Goal: Complete application form

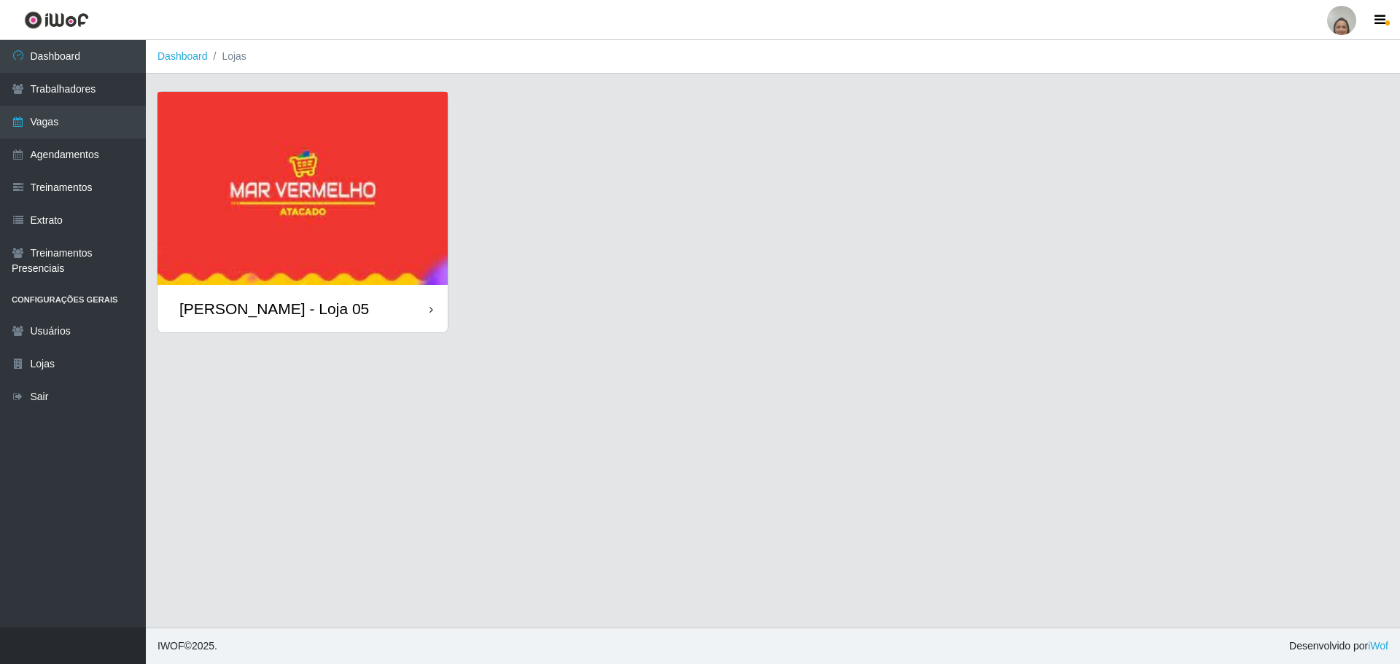
click at [432, 312] on icon at bounding box center [431, 310] width 4 height 10
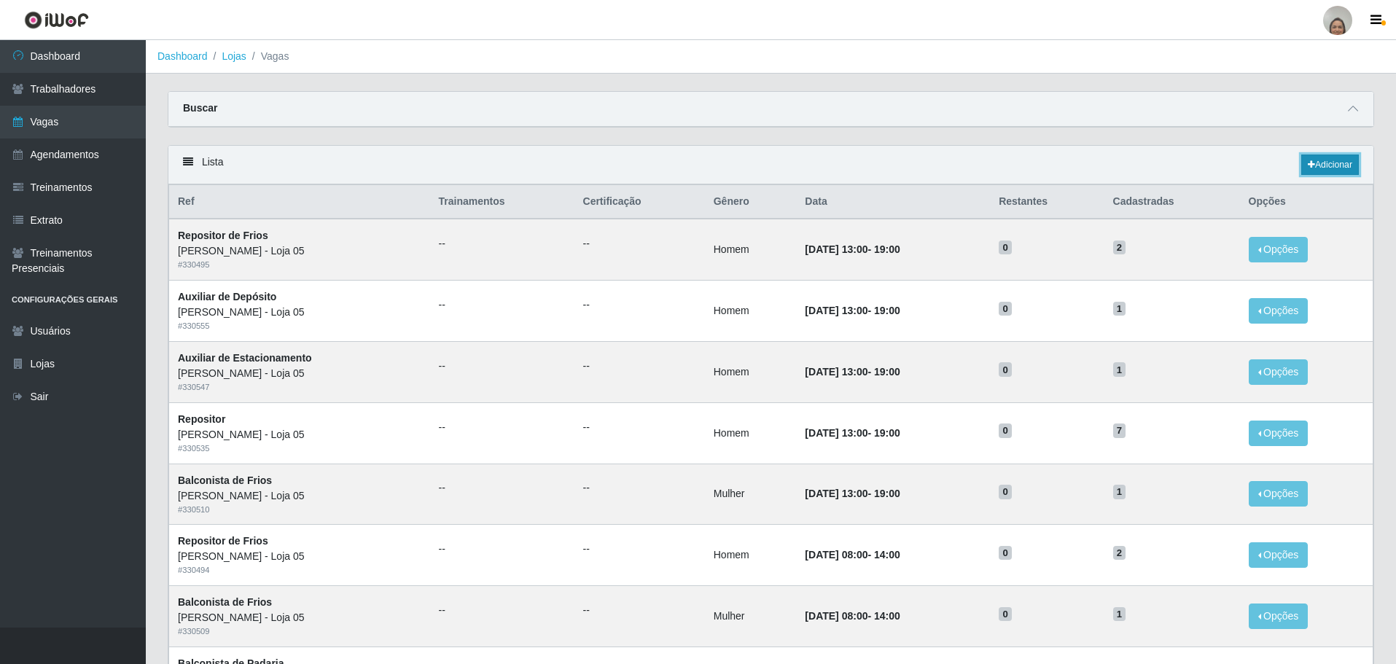
click at [1322, 163] on link "Adicionar" at bounding box center [1331, 165] width 58 height 20
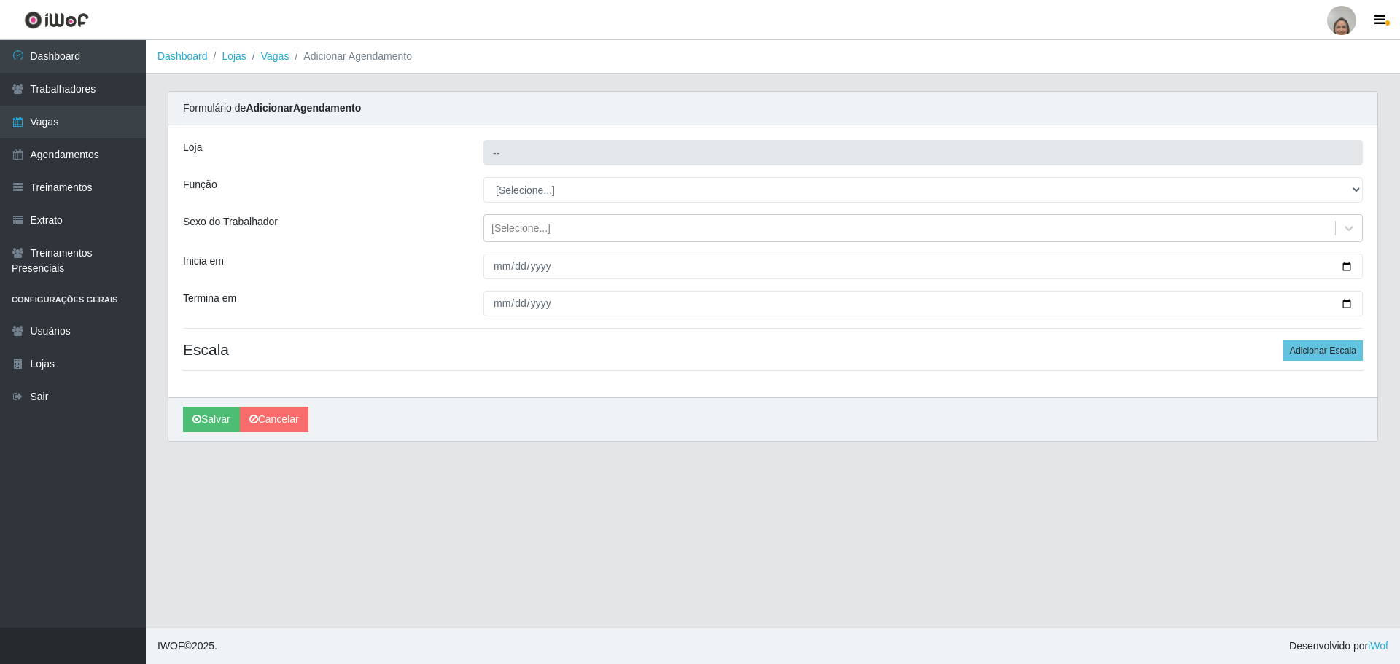
type input "[PERSON_NAME] - Loja 05"
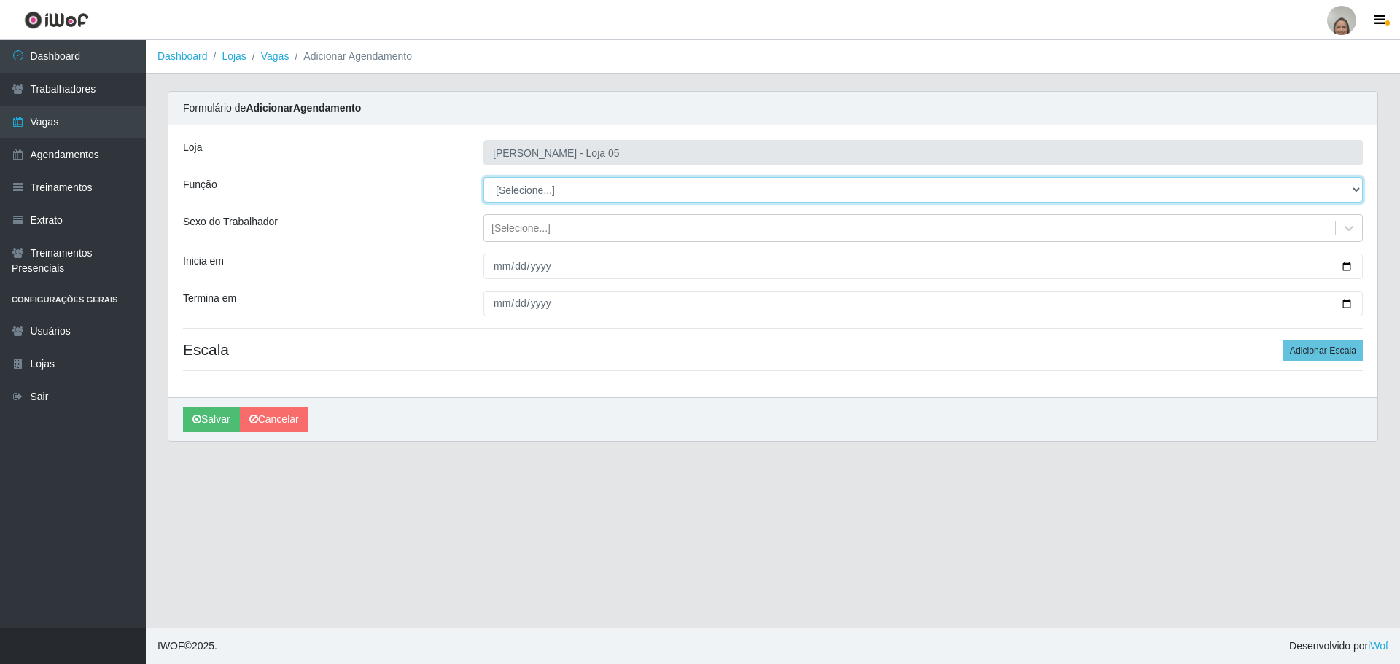
click at [1351, 187] on select "[Selecione...] ASG ASG + ASG ++ Auxiliar de Depósito Auxiliar de Depósito + Aux…" at bounding box center [922, 190] width 879 height 26
select select "22"
click at [483, 177] on select "[Selecione...] ASG ASG + ASG ++ Auxiliar de Depósito Auxiliar de Depósito + Aux…" at bounding box center [922, 190] width 879 height 26
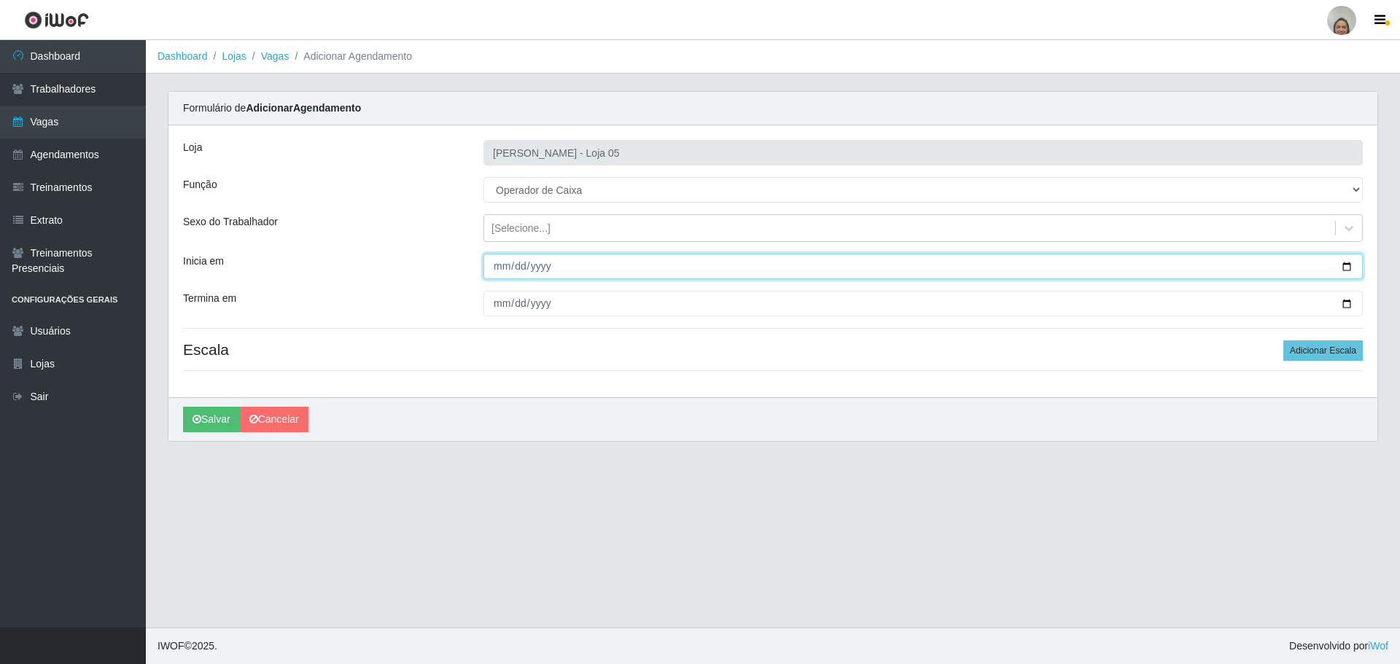
click at [1348, 261] on input "Inicia em" at bounding box center [922, 267] width 879 height 26
type input "[DATE]"
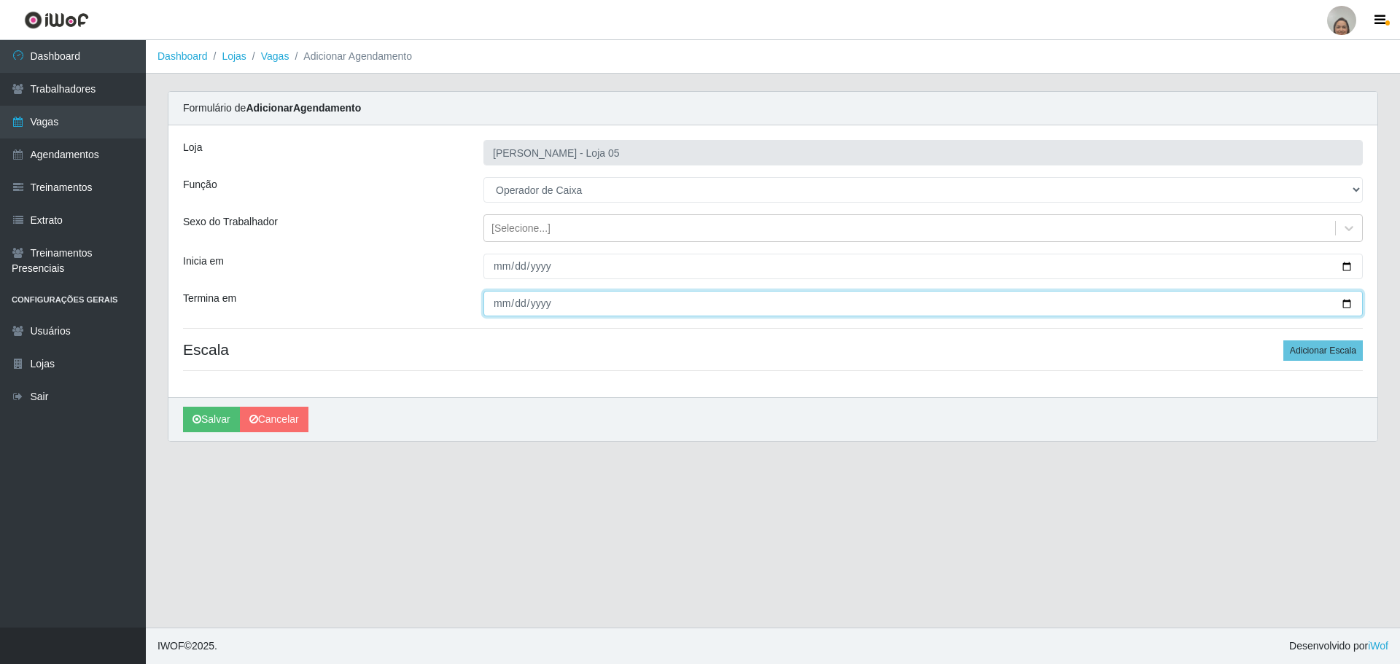
click at [1347, 303] on input "Termina em" at bounding box center [922, 304] width 879 height 26
type input "[DATE]"
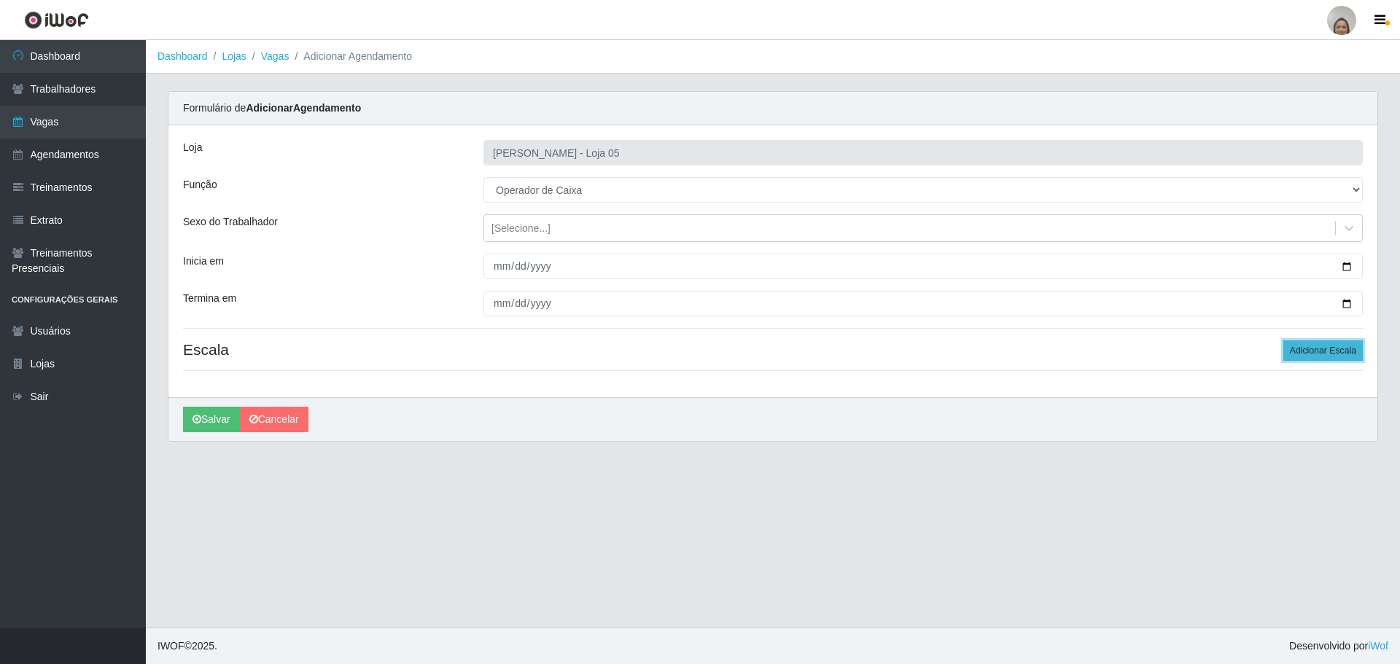
click at [1332, 352] on button "Adicionar Escala" at bounding box center [1322, 351] width 79 height 20
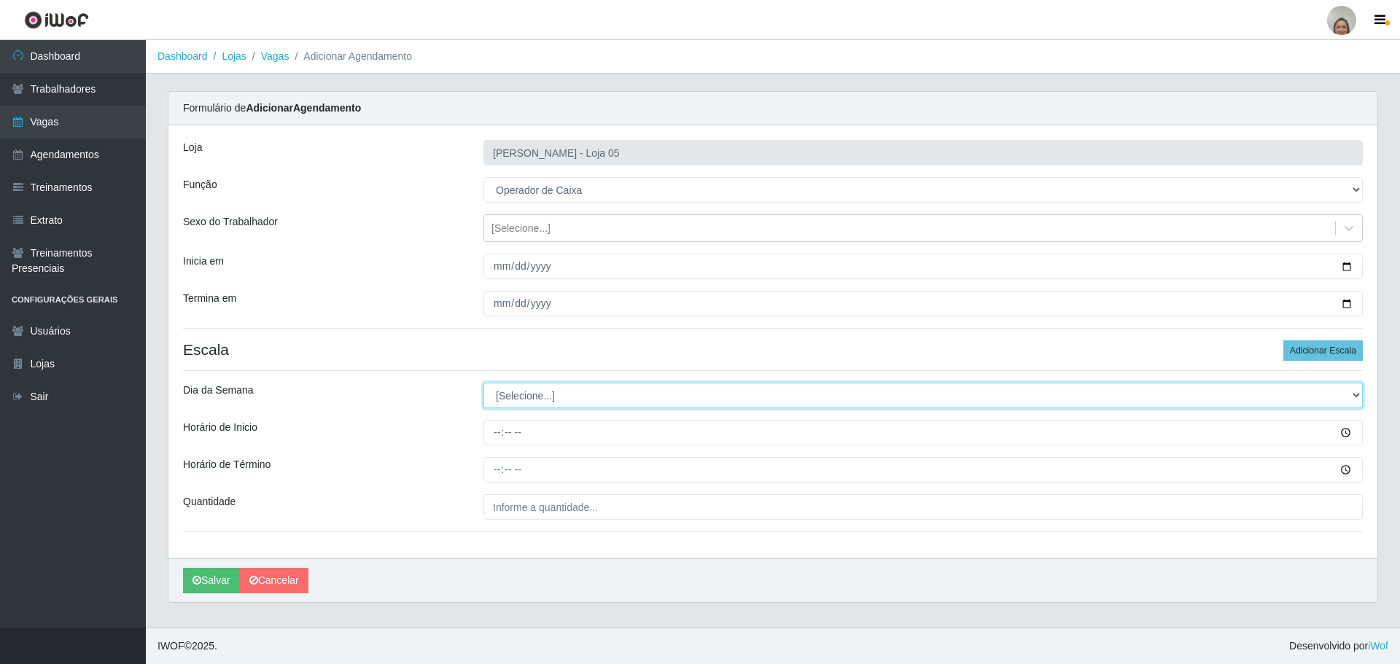
click at [535, 396] on select "[Selecione...] Segunda Terça Quarta Quinta Sexta Sábado Domingo" at bounding box center [922, 396] width 879 height 26
select select "2"
click at [483, 383] on select "[Selecione...] Segunda Terça Quarta Quinta Sexta Sábado Domingo" at bounding box center [922, 396] width 879 height 26
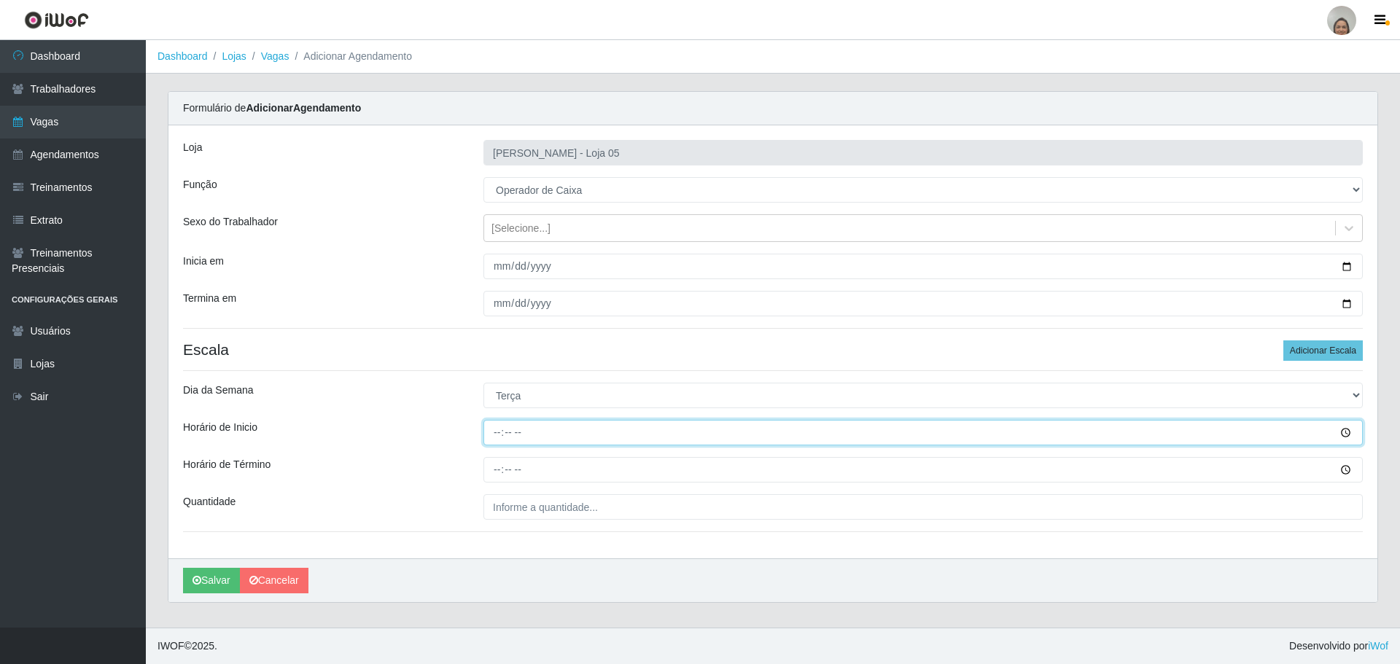
drag, startPoint x: 491, startPoint y: 428, endPoint x: 500, endPoint y: 421, distance: 12.0
click at [494, 426] on input "Horário de Inicio" at bounding box center [922, 433] width 879 height 26
type input "09:20"
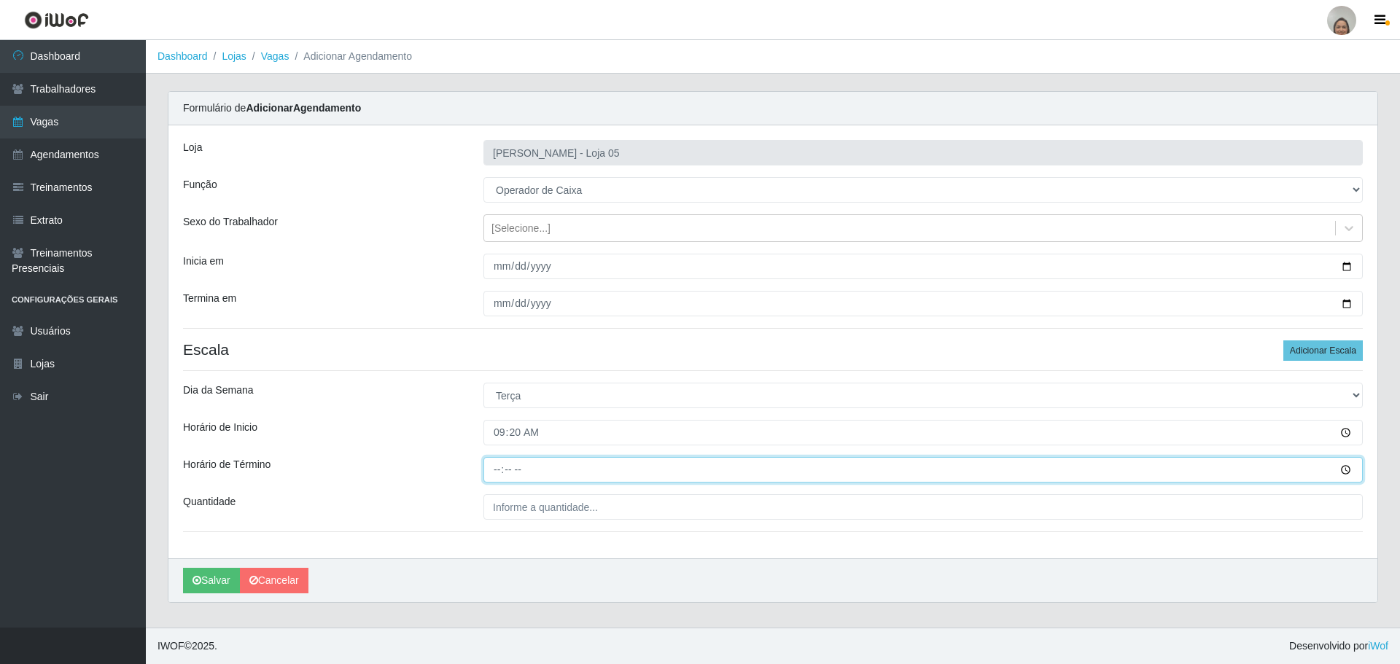
click at [494, 471] on input "Horário de Término" at bounding box center [922, 470] width 879 height 26
type input "15:20"
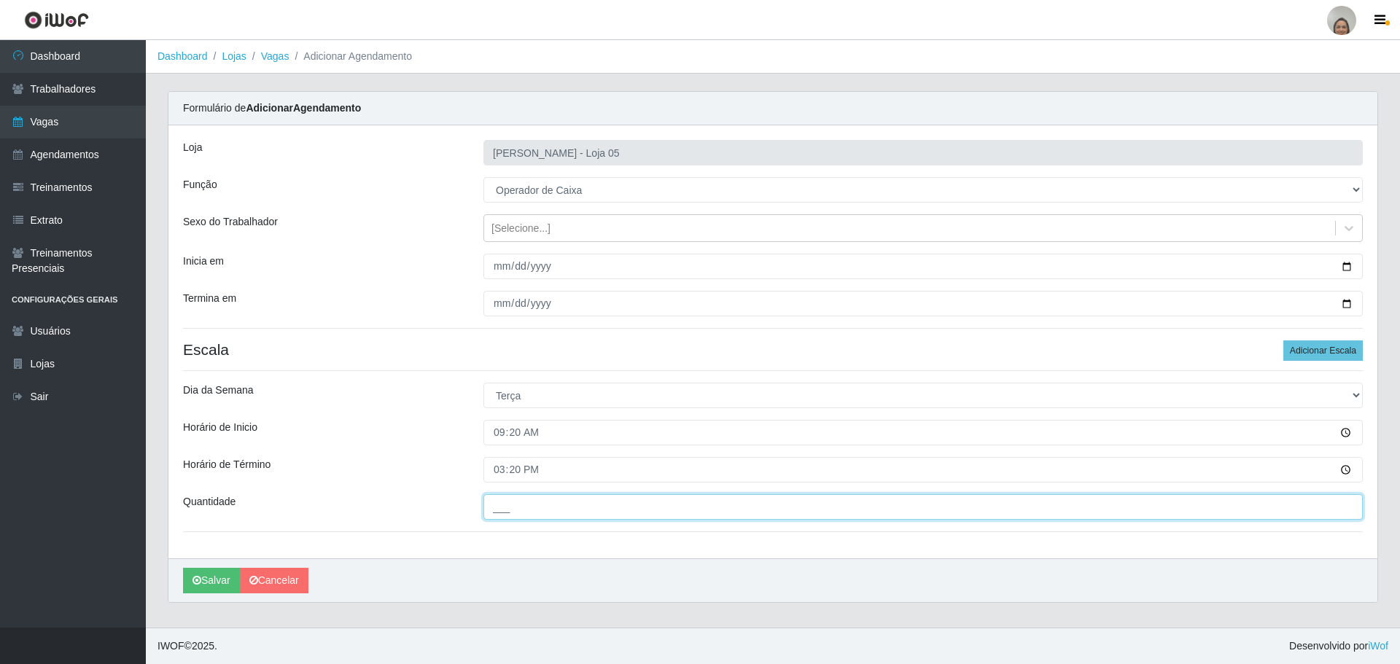
click at [518, 498] on input "___" at bounding box center [922, 507] width 879 height 26
type input "4__"
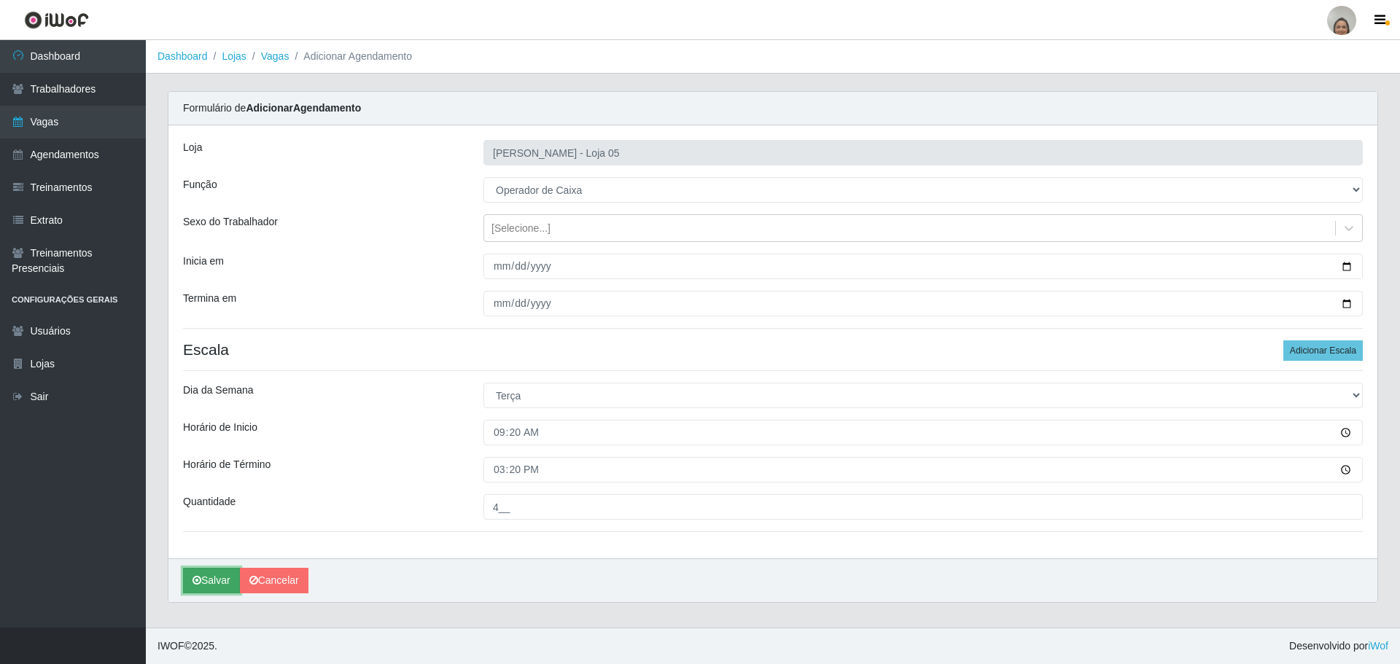
click at [200, 582] on icon "submit" at bounding box center [197, 580] width 9 height 10
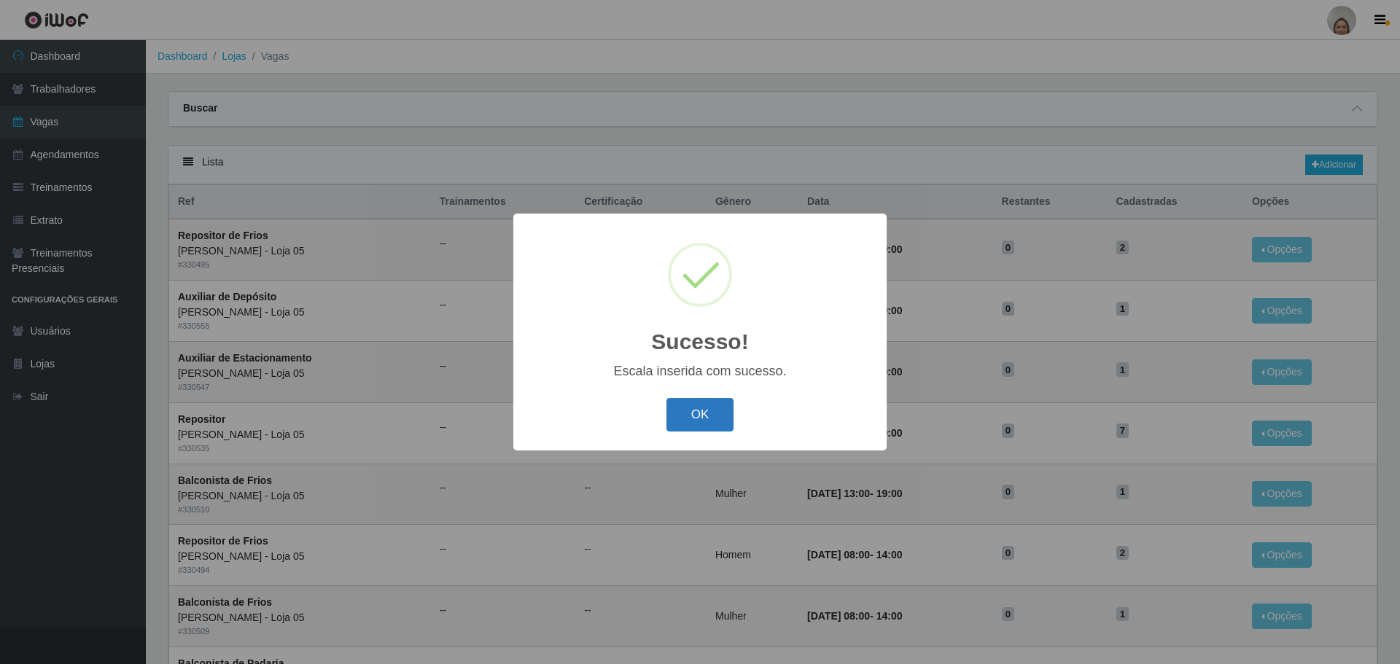
click at [704, 408] on button "OK" at bounding box center [700, 415] width 68 height 34
